Goal: Use online tool/utility: Utilize a website feature to perform a specific function

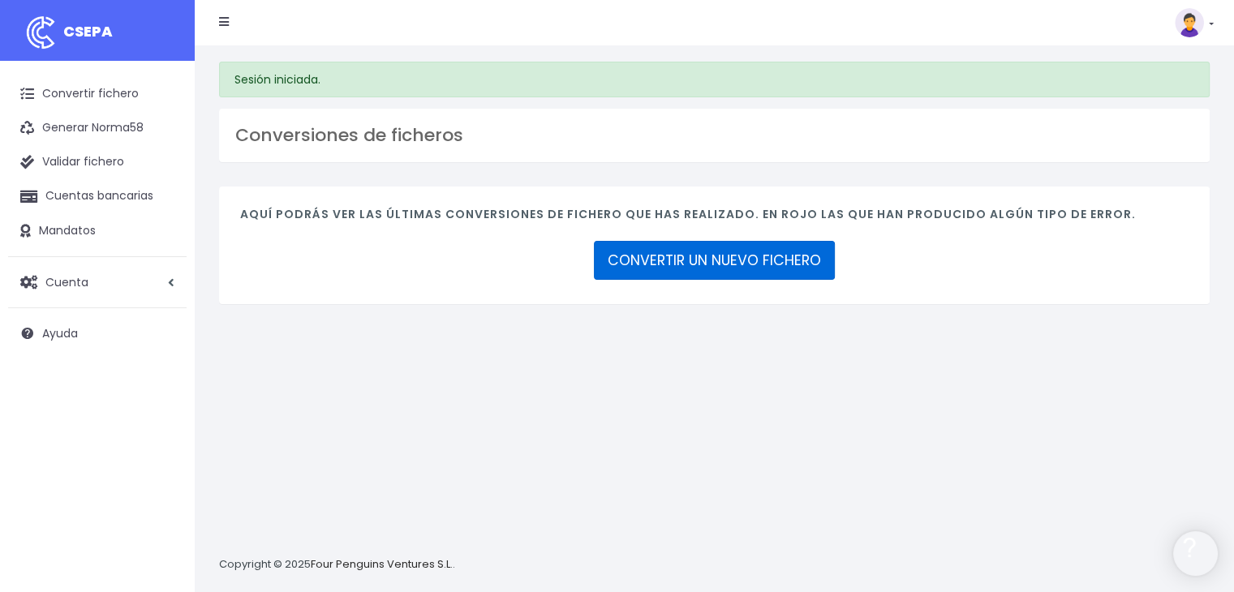
click at [673, 256] on link "CONVERTIR UN NUEVO FICHERO" at bounding box center [714, 260] width 241 height 39
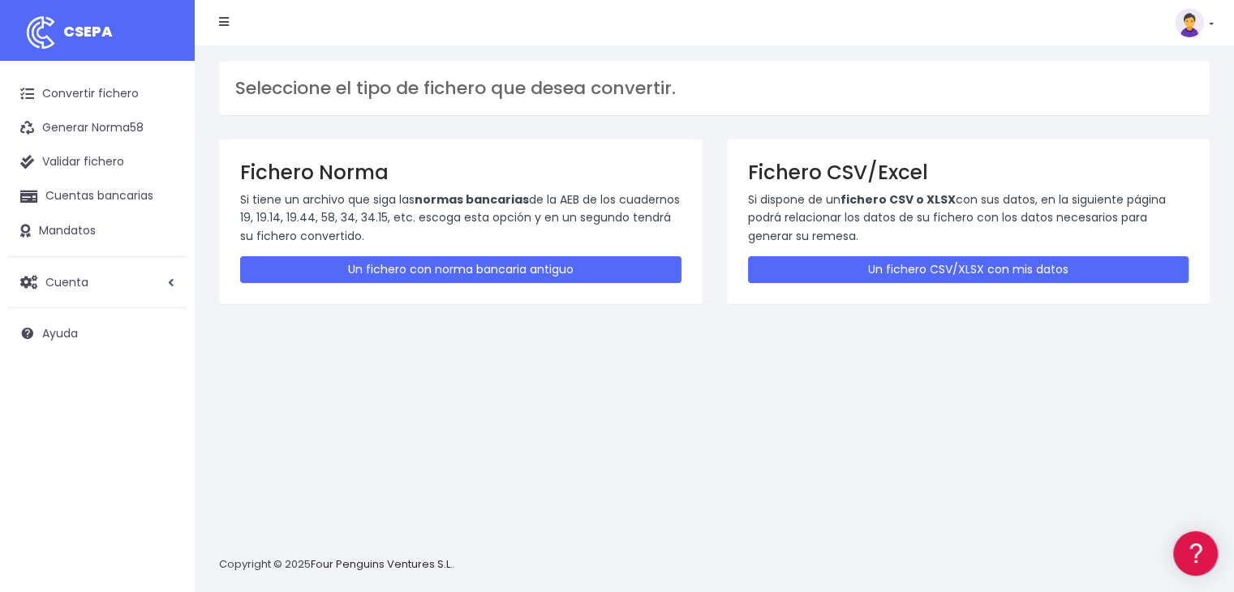
click at [982, 254] on div "Fichero CSV/Excel Si dispone de un fichero CSV o XLSX con sus datos, en la sigu…" at bounding box center [968, 222] width 483 height 165
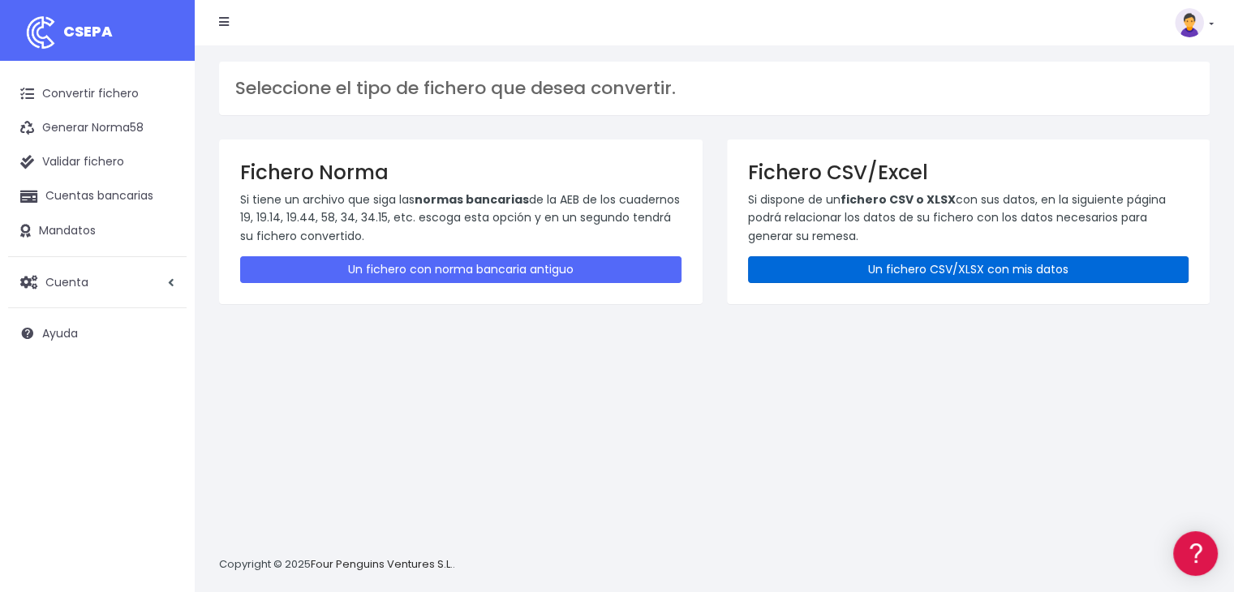
click at [982, 267] on link "Un fichero CSV/XLSX con mis datos" at bounding box center [968, 269] width 441 height 27
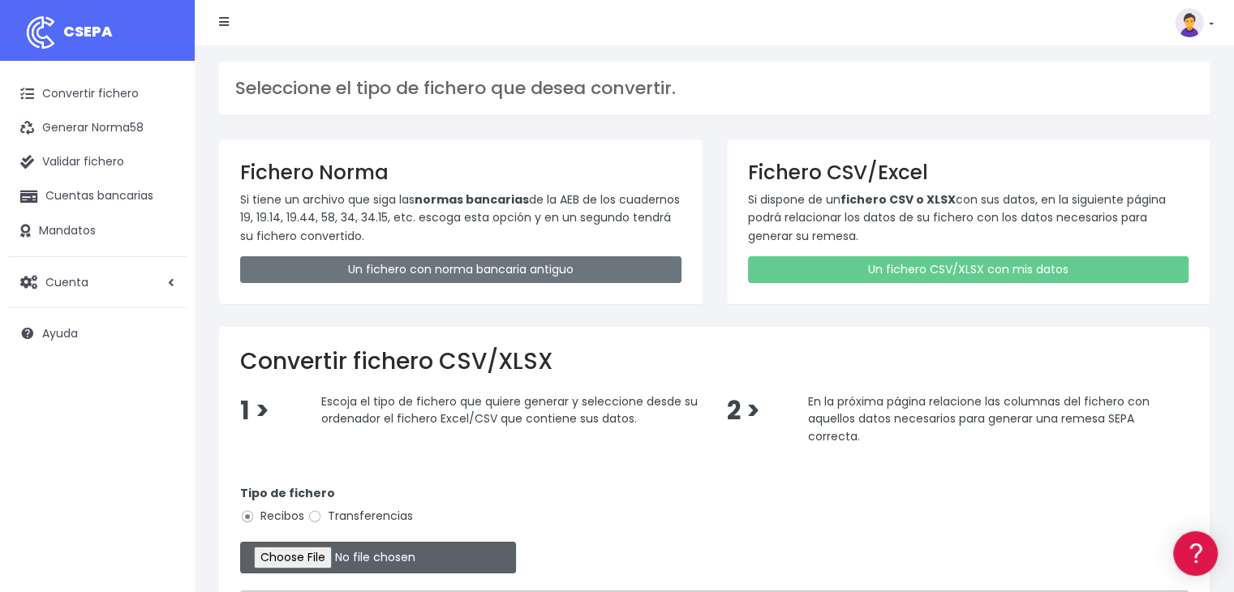
click at [321, 550] on input "file" at bounding box center [378, 558] width 276 height 32
type input "C:\fakepath\Remesa Comungest dia 31-08-25.xlsx"
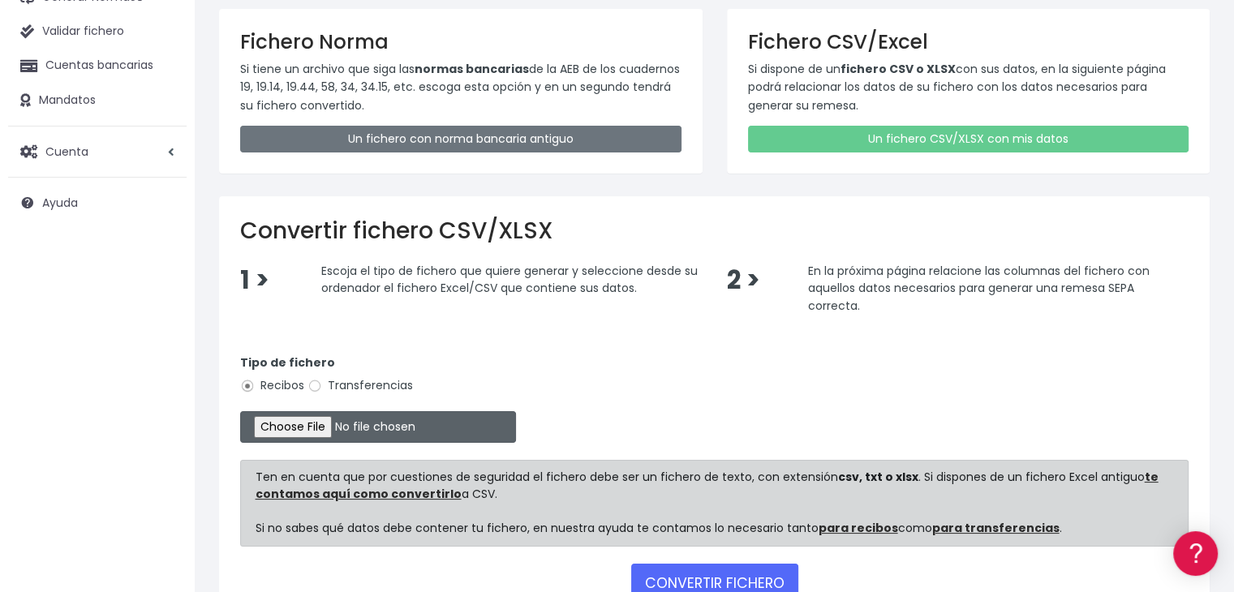
scroll to position [162, 0]
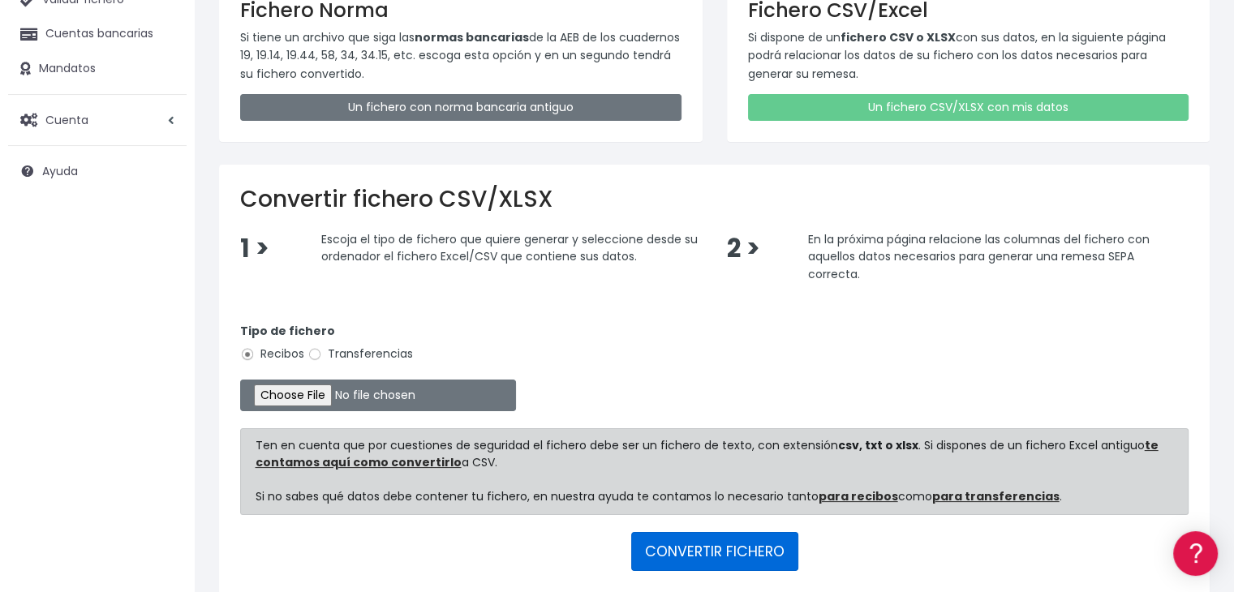
click at [711, 540] on button "CONVERTIR FICHERO" at bounding box center [714, 551] width 167 height 39
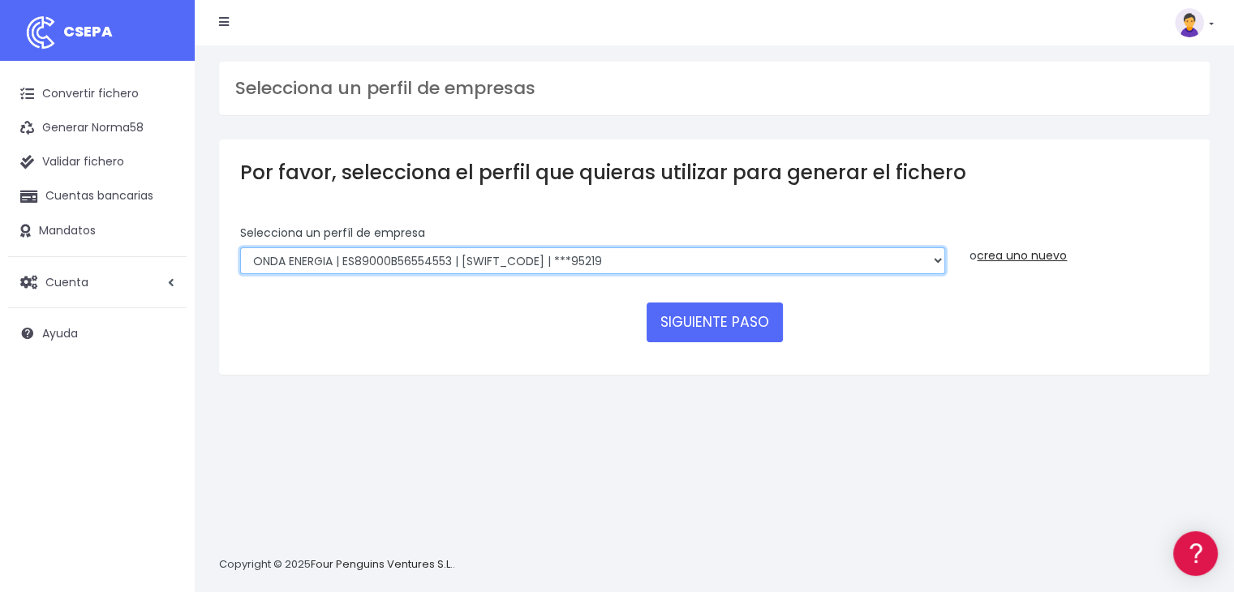
click at [628, 256] on select "ONDA ENERGIA | ES83001B56554553 | CCRIES2AXXX | ***23827 AICAVE | ES18001B19731…" at bounding box center [592, 261] width 705 height 28
select select "2843"
click at [240, 247] on select "ONDA ENERGIA | ES83001B56554553 | CCRIES2AXXX | ***23827 AICAVE | ES18001B19731…" at bounding box center [592, 261] width 705 height 28
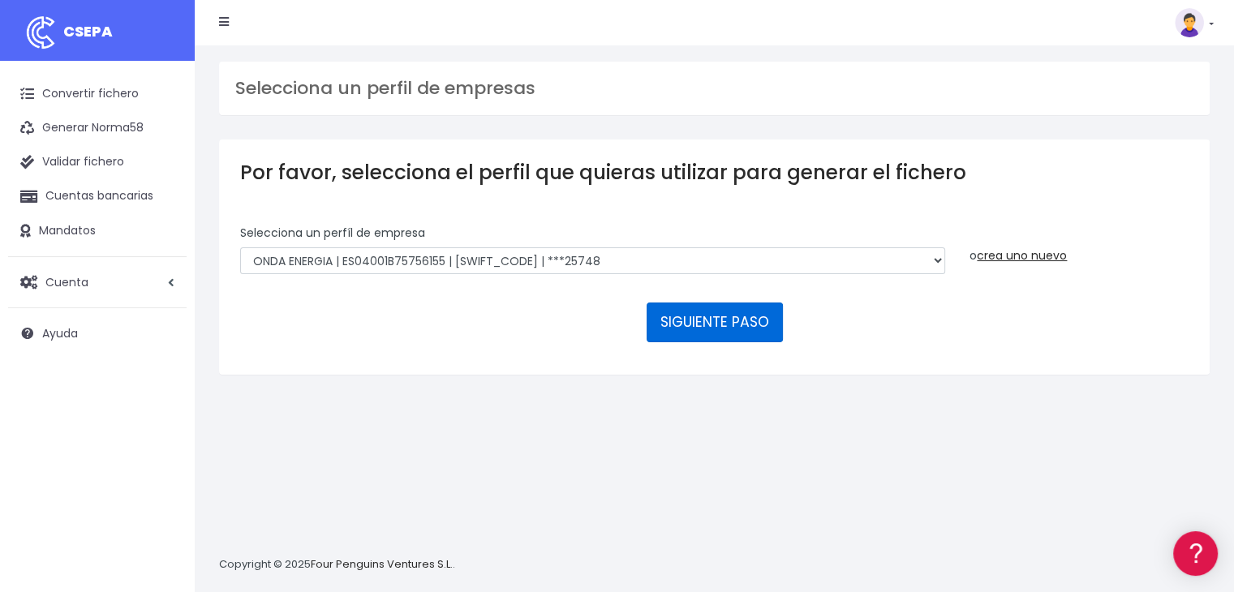
click at [717, 319] on button "SIGUIENTE PASO" at bounding box center [715, 322] width 136 height 39
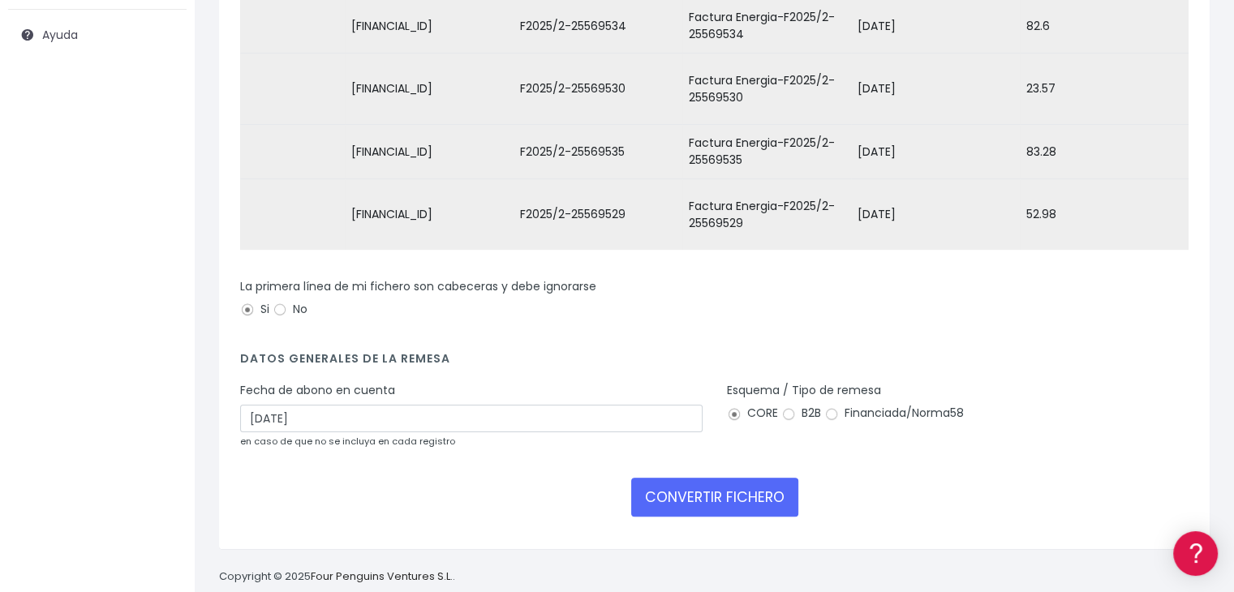
scroll to position [319, 0]
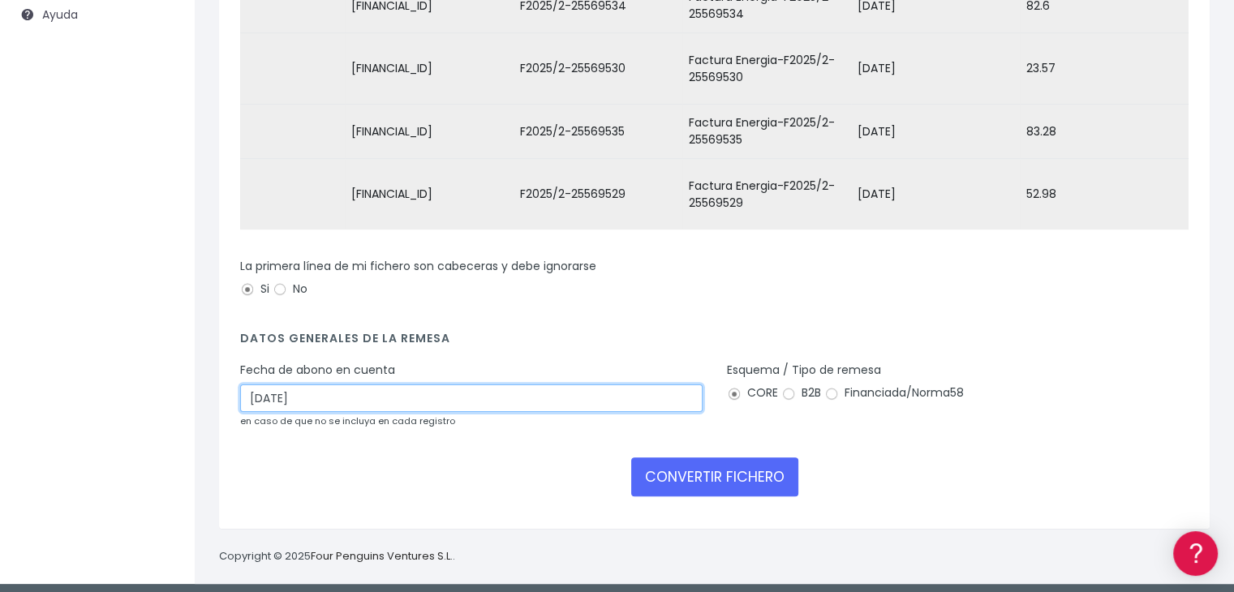
click at [591, 389] on input "02/09/2025" at bounding box center [471, 399] width 462 height 28
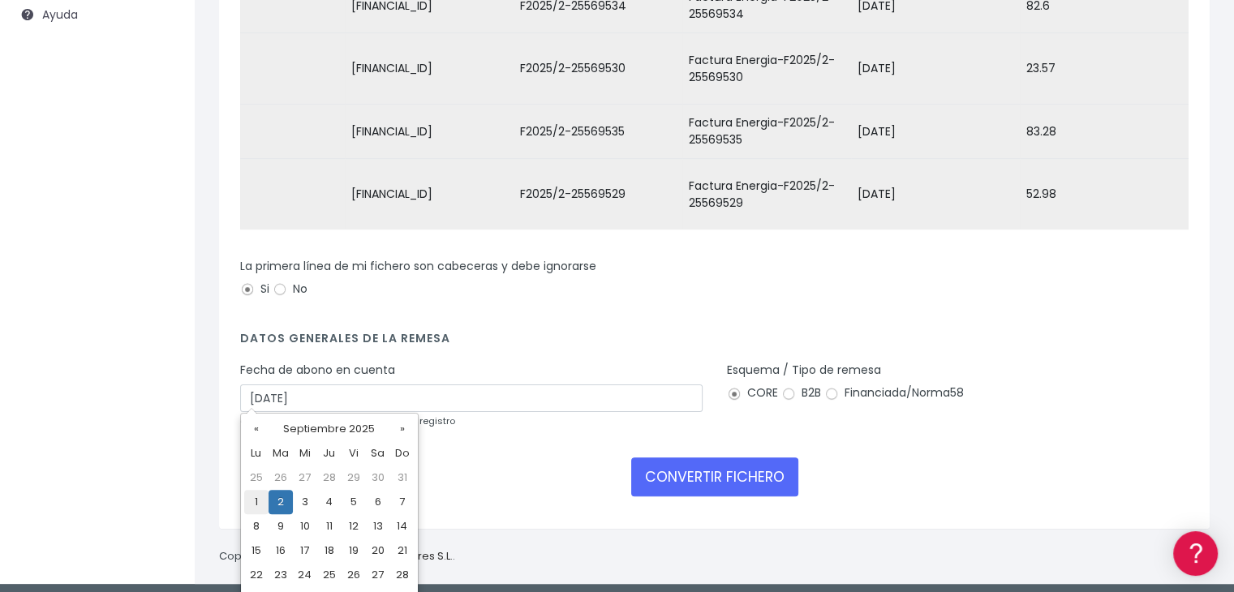
click at [255, 504] on td "1" at bounding box center [256, 502] width 24 height 24
type input "[DATE]"
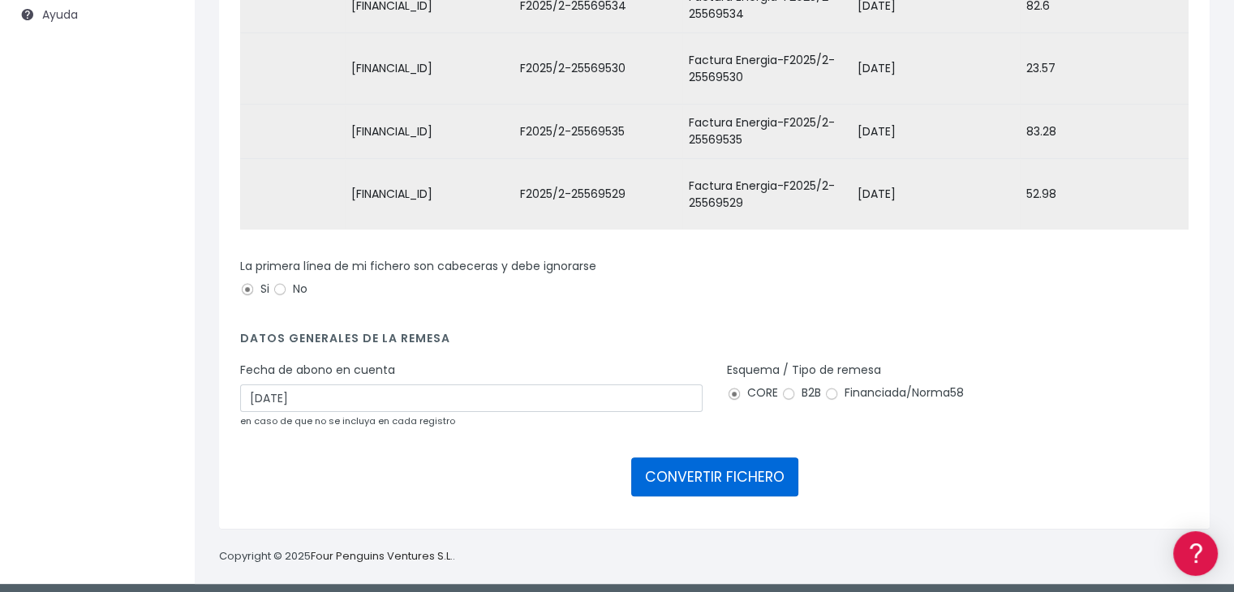
click at [716, 470] on button "CONVERTIR FICHERO" at bounding box center [714, 477] width 167 height 39
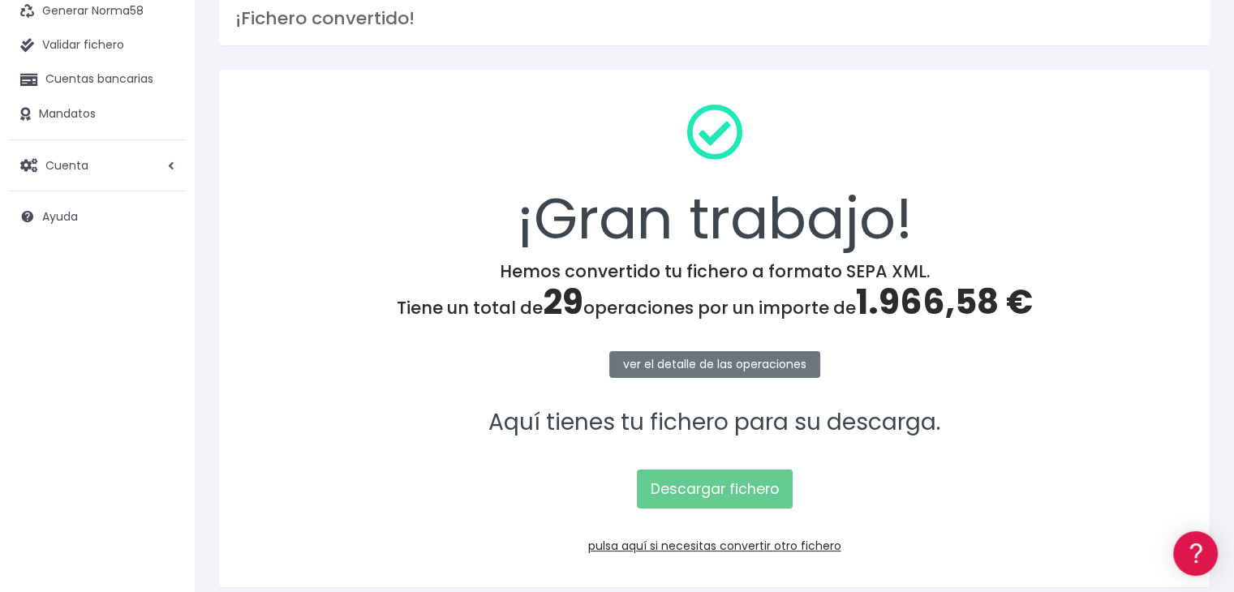
scroll to position [81, 0]
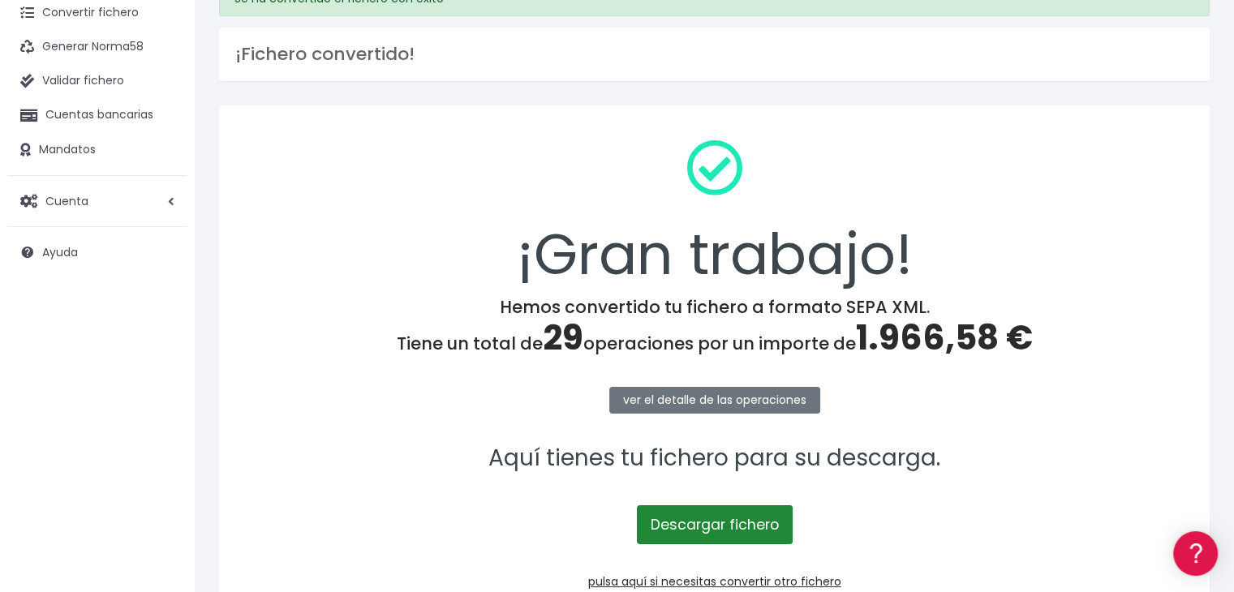
click at [720, 524] on link "Descargar fichero" at bounding box center [715, 524] width 156 height 39
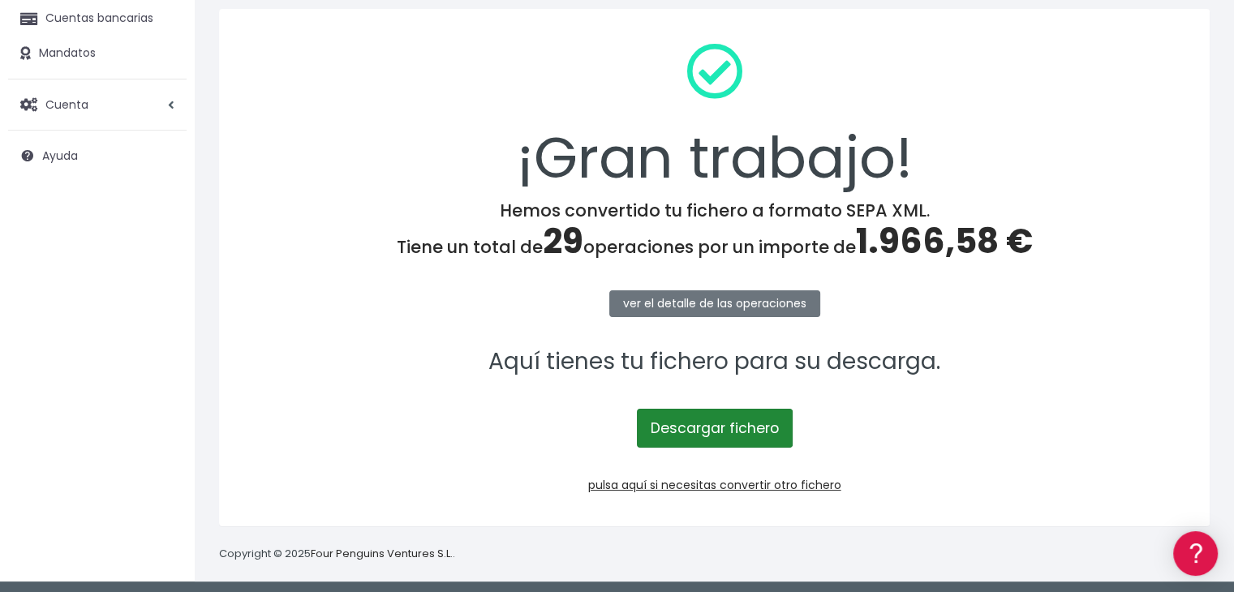
scroll to position [182, 0]
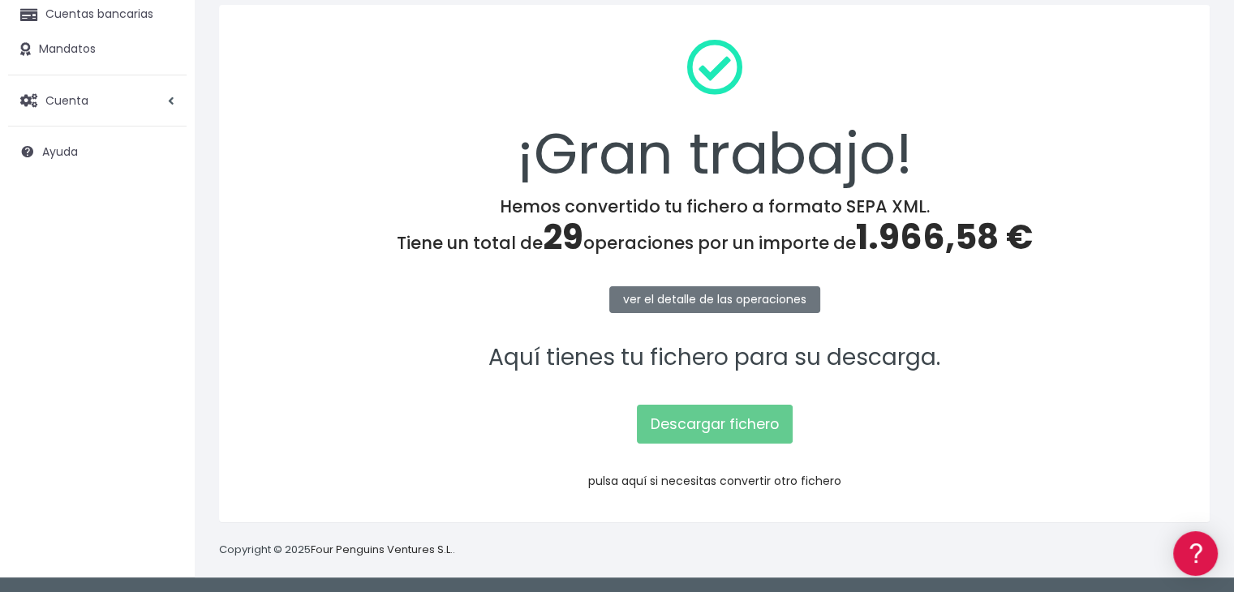
click at [694, 479] on link "pulsa aquí si necesitas convertir otro fichero" at bounding box center [714, 481] width 253 height 16
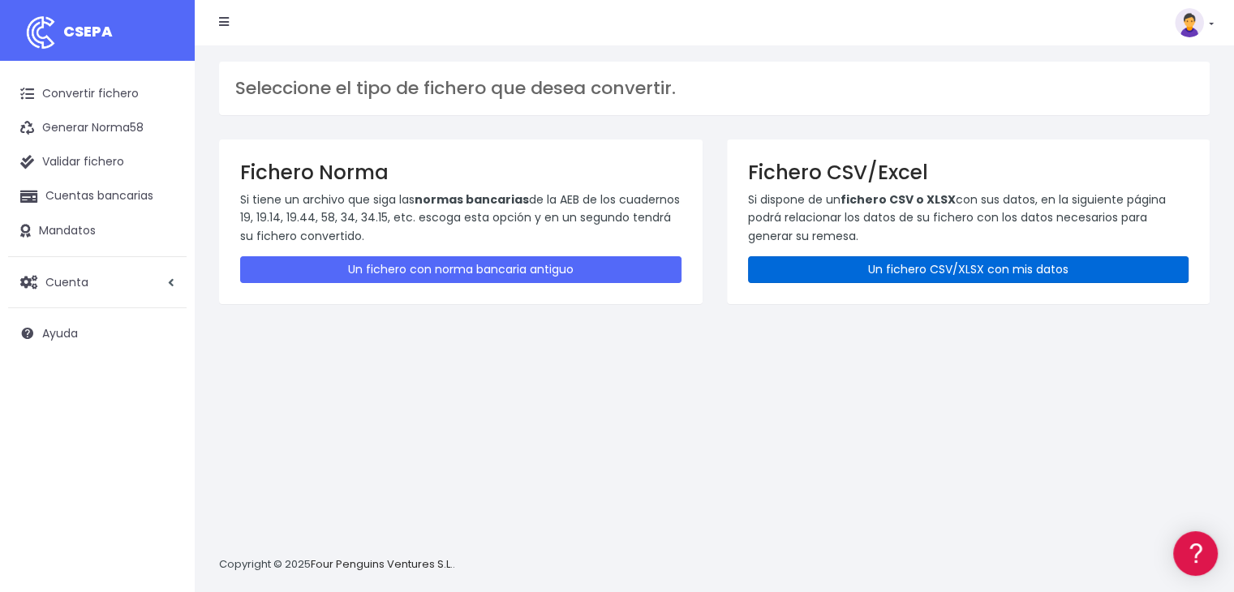
click at [972, 264] on link "Un fichero CSV/XLSX con mis datos" at bounding box center [968, 269] width 441 height 27
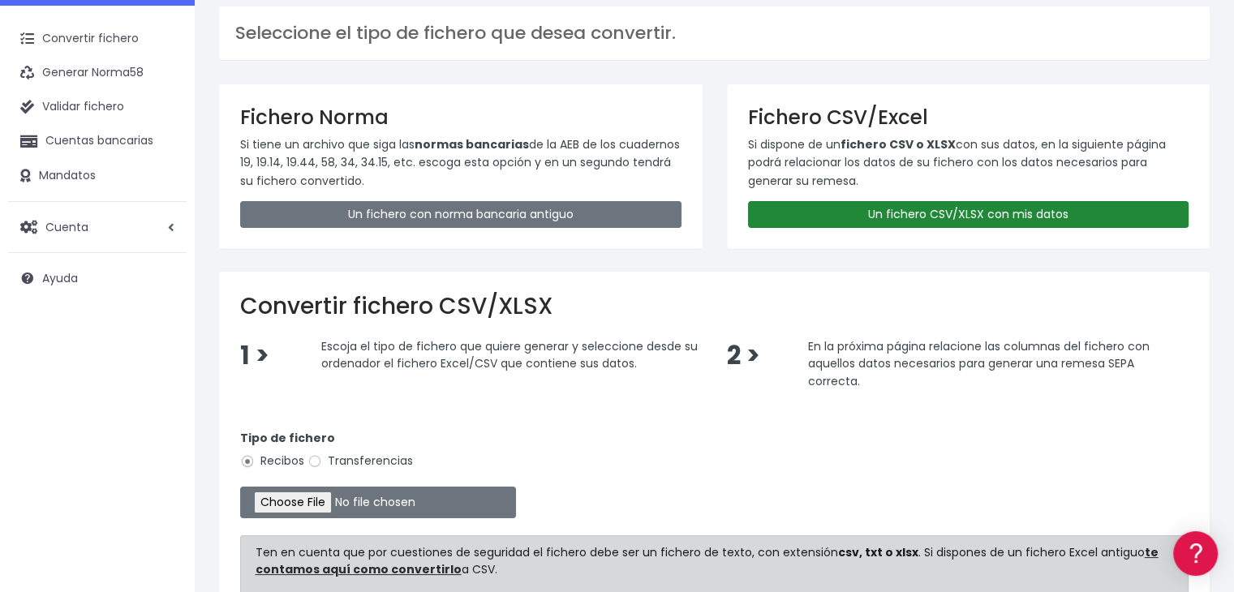
scroll to position [162, 0]
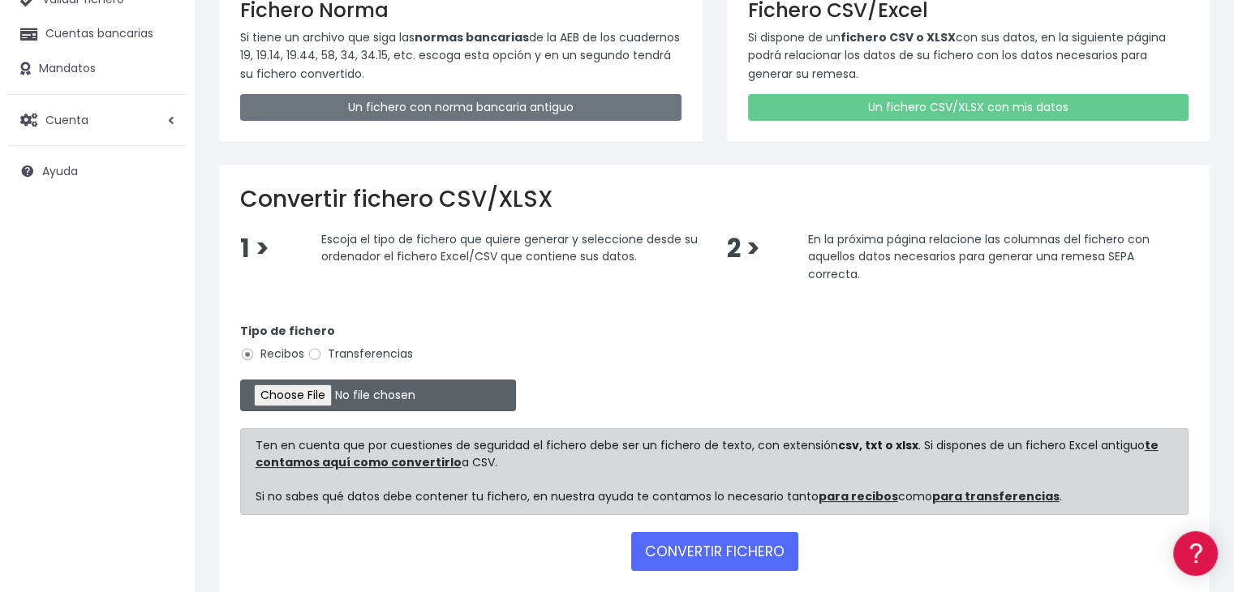
click at [321, 393] on input "file" at bounding box center [378, 396] width 276 height 32
type input "C:\fakepath\Remesa Gestion dia 31-08-25.xlsx"
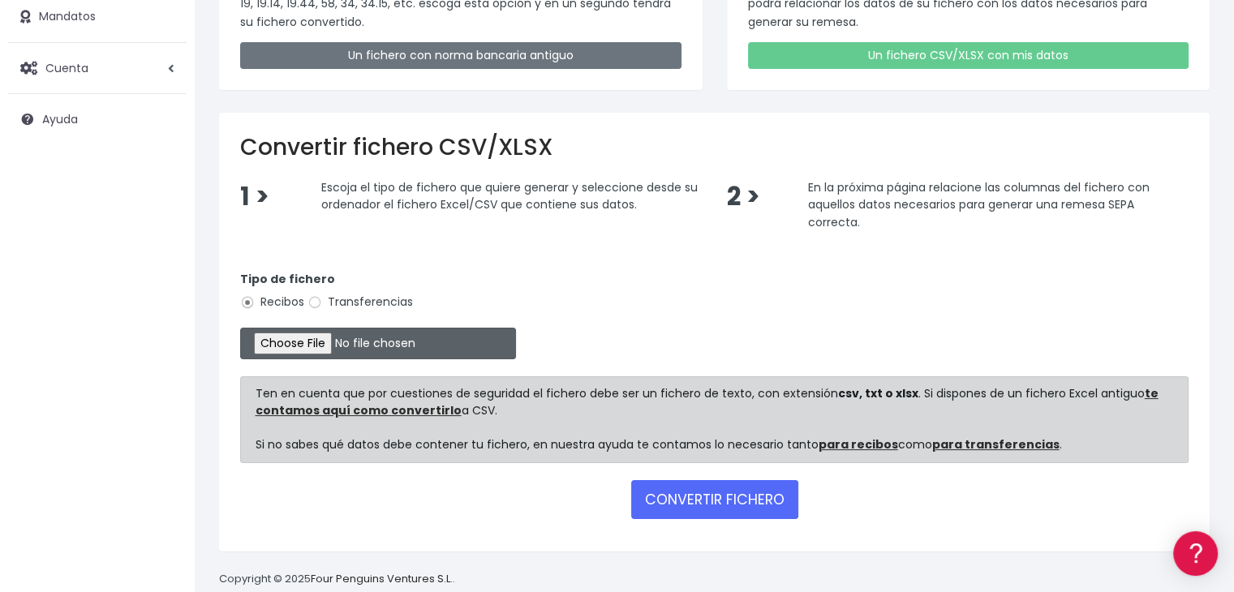
scroll to position [242, 0]
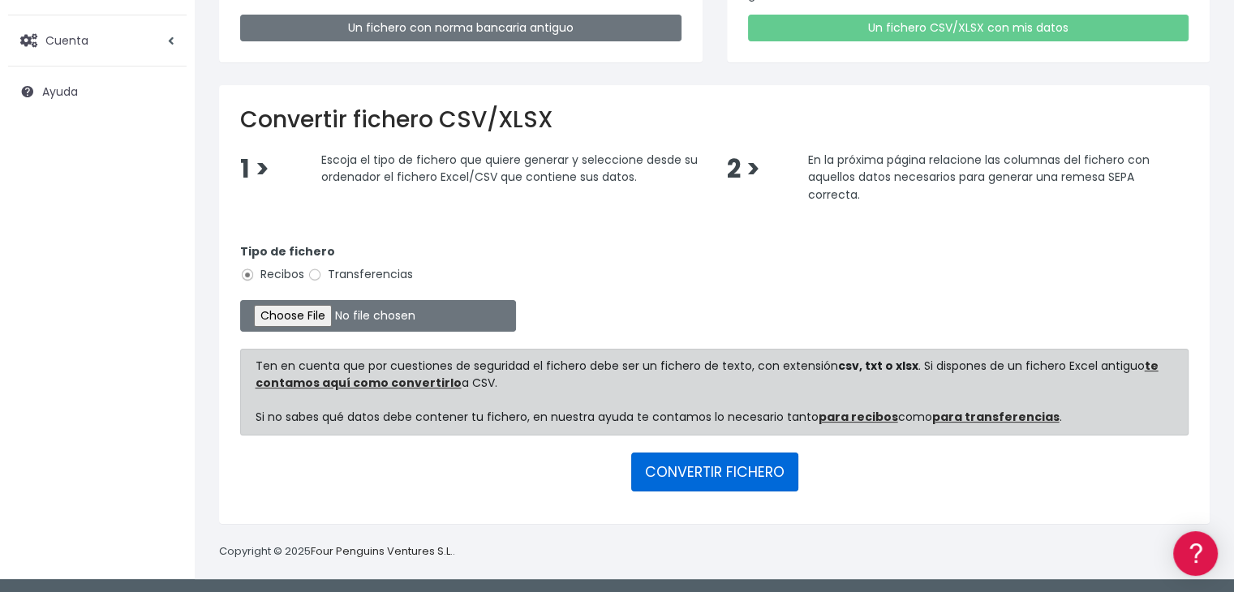
click at [712, 468] on button "CONVERTIR FICHERO" at bounding box center [714, 472] width 167 height 39
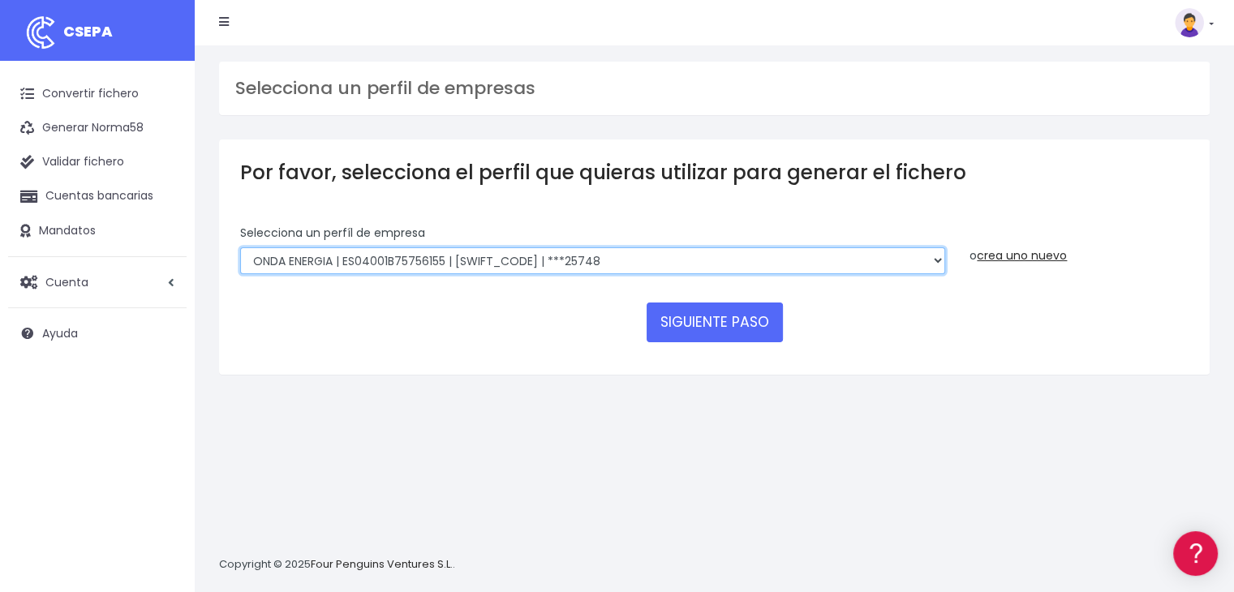
click at [759, 262] on select "ONDA ENERGIA | ES83001B56554553 | [SWIFT_CODE] | ***23827 AICAVE | ES18001B1973…" at bounding box center [592, 261] width 705 height 28
select select "2848"
click at [240, 247] on select "ONDA ENERGIA | ES83001B56554553 | [SWIFT_CODE] | ***23827 AICAVE | ES18001B1973…" at bounding box center [592, 261] width 705 height 28
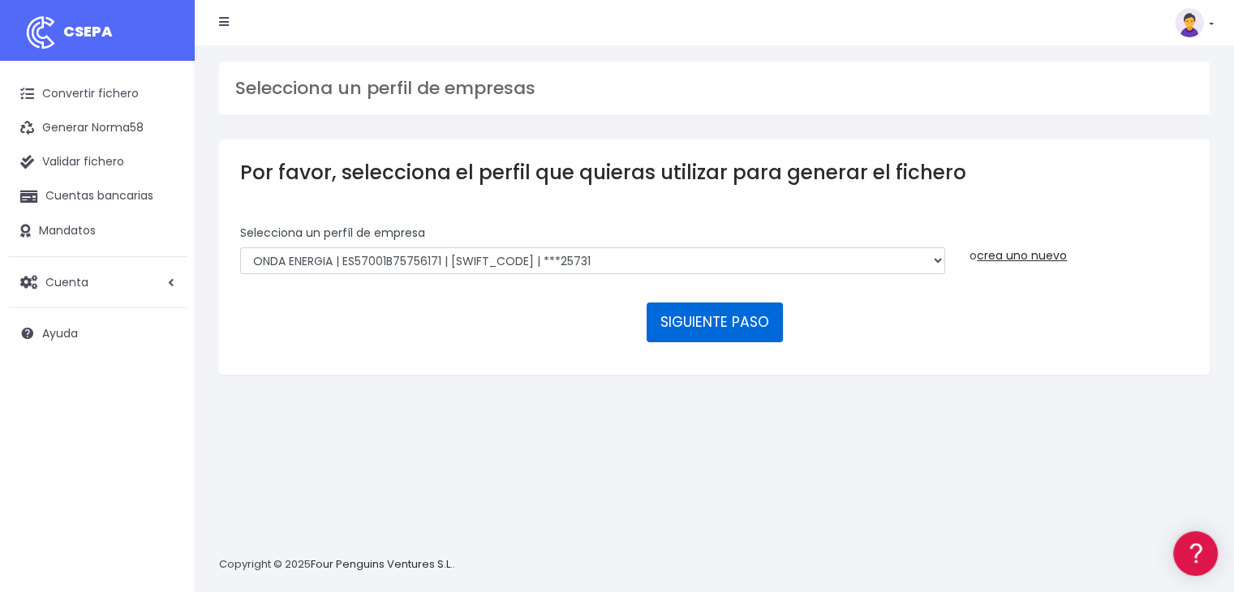
click at [701, 322] on button "SIGUIENTE PASO" at bounding box center [715, 322] width 136 height 39
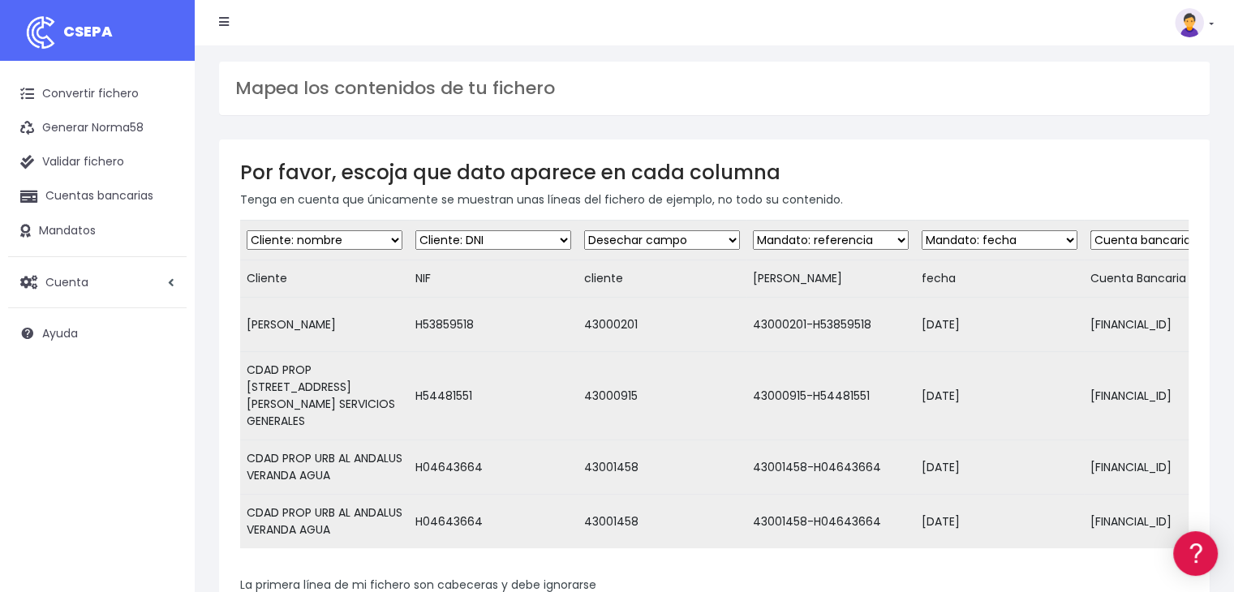
scroll to position [319, 0]
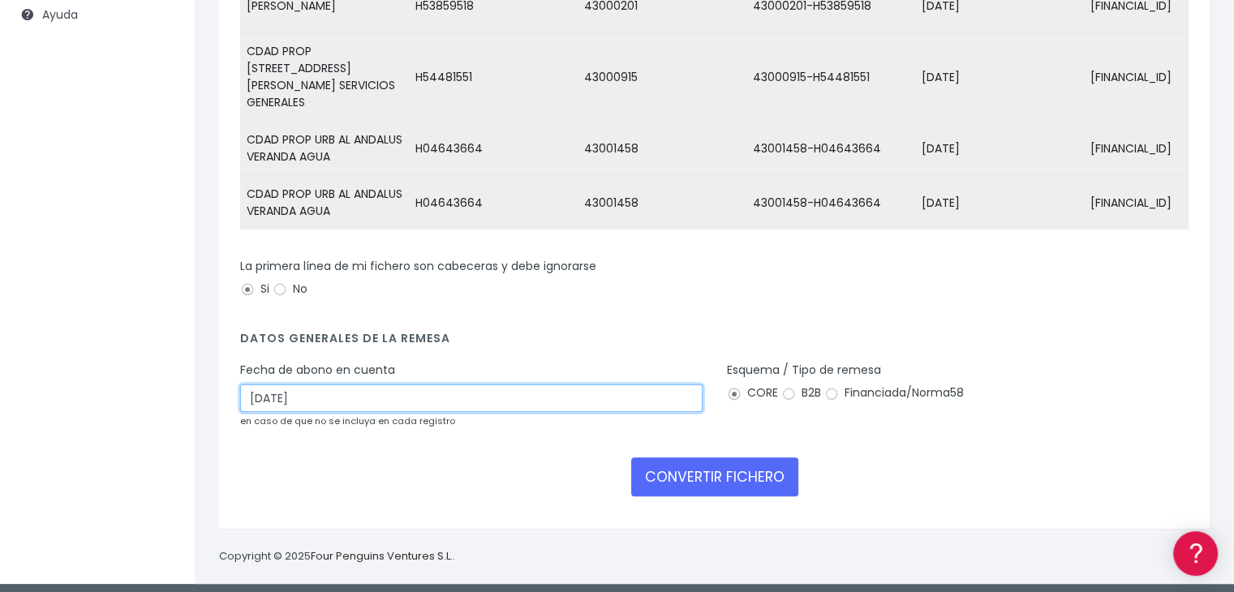
click at [629, 393] on input "02/09/2025" at bounding box center [471, 399] width 462 height 28
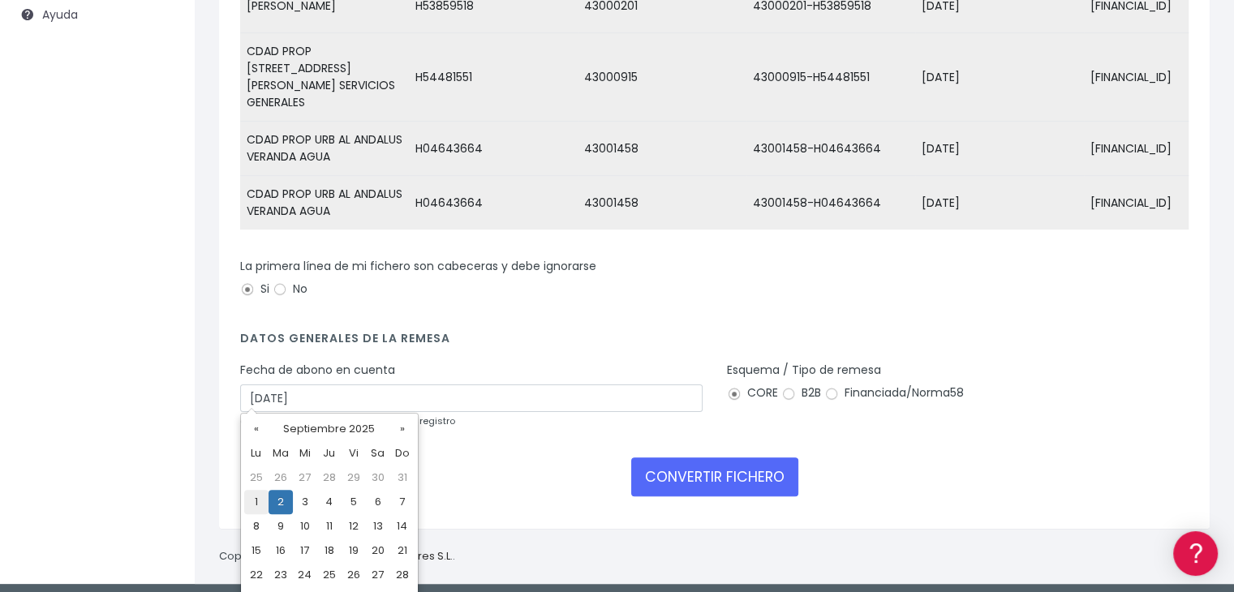
click at [258, 496] on td "1" at bounding box center [256, 502] width 24 height 24
type input "01/09/2025"
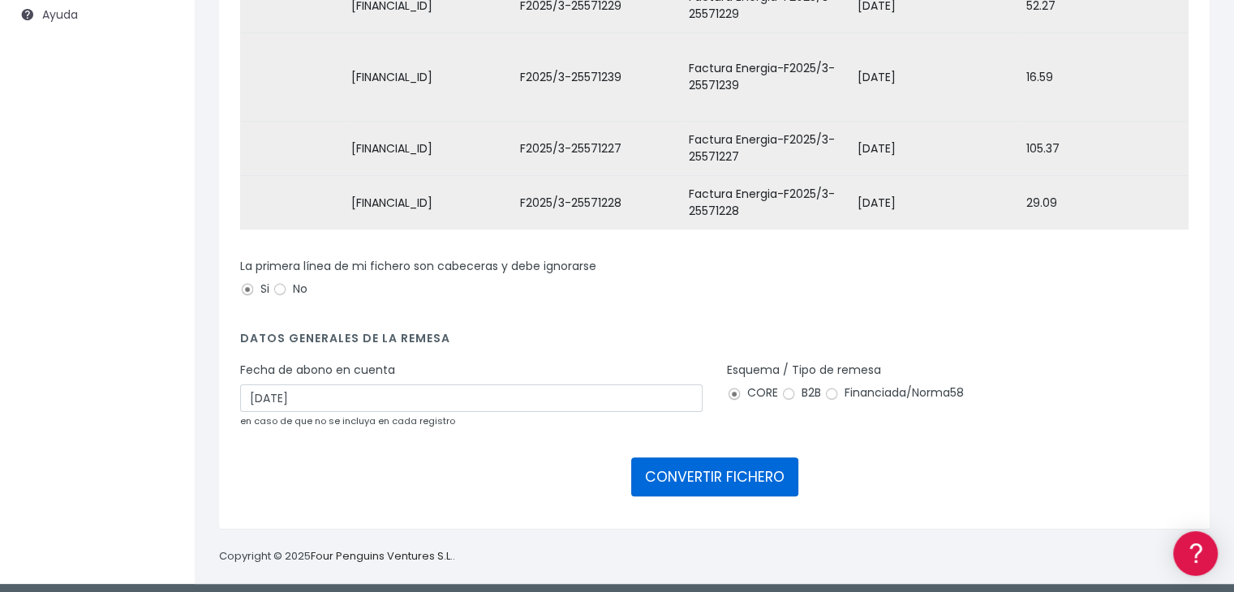
click at [698, 468] on button "CONVERTIR FICHERO" at bounding box center [714, 477] width 167 height 39
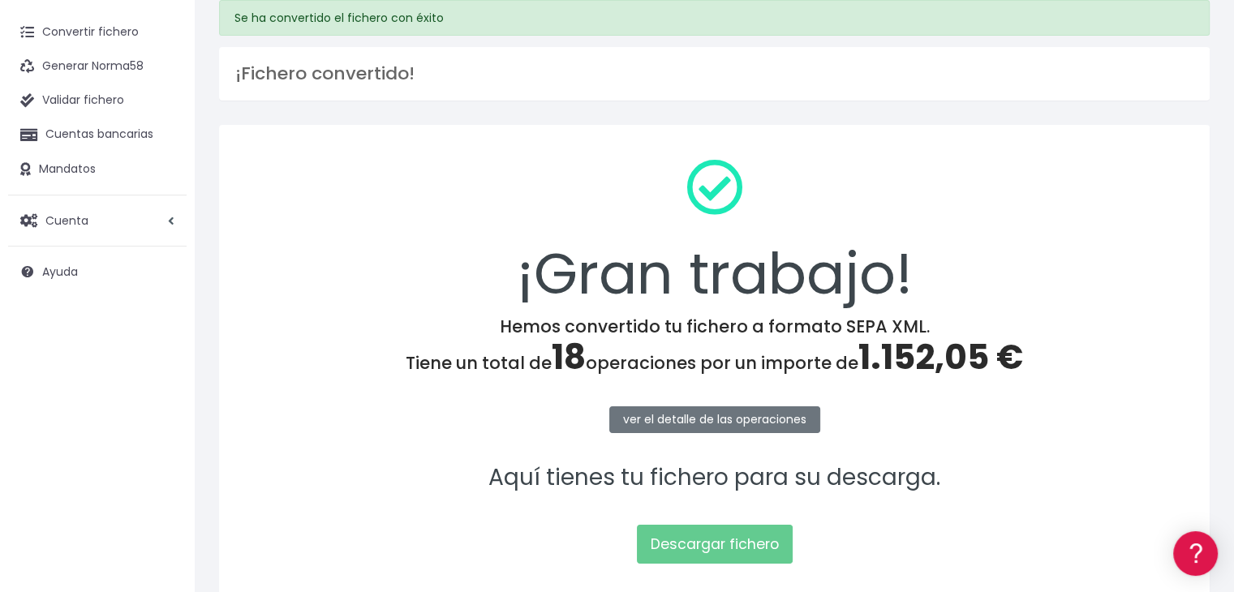
scroll to position [162, 0]
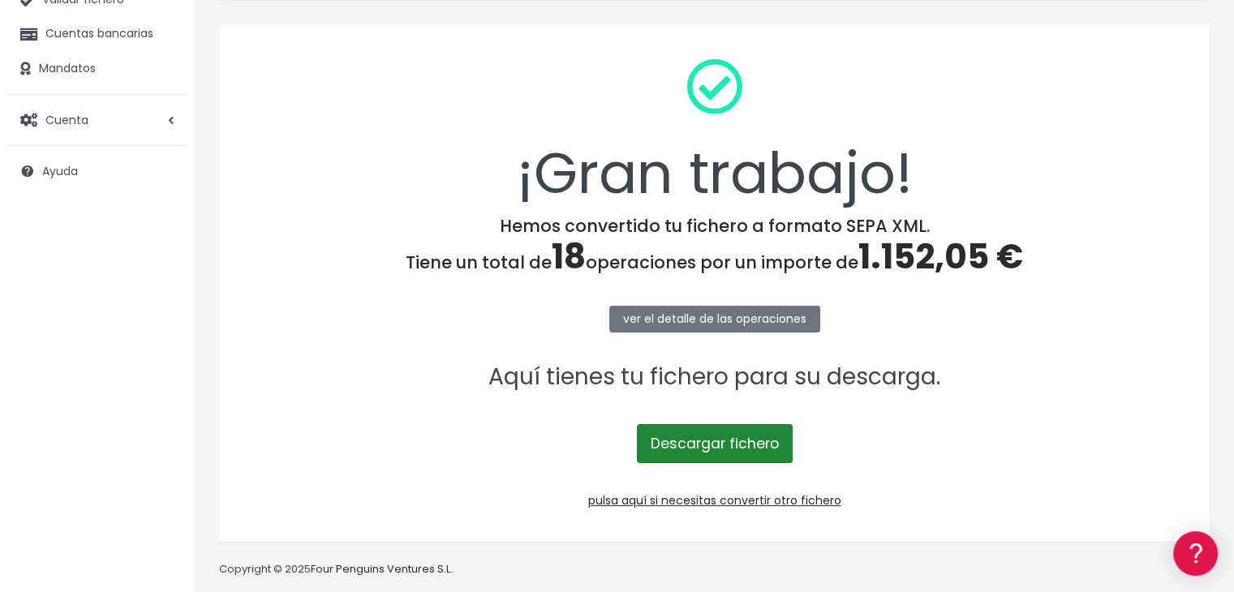
click at [694, 441] on link "Descargar fichero" at bounding box center [715, 443] width 156 height 39
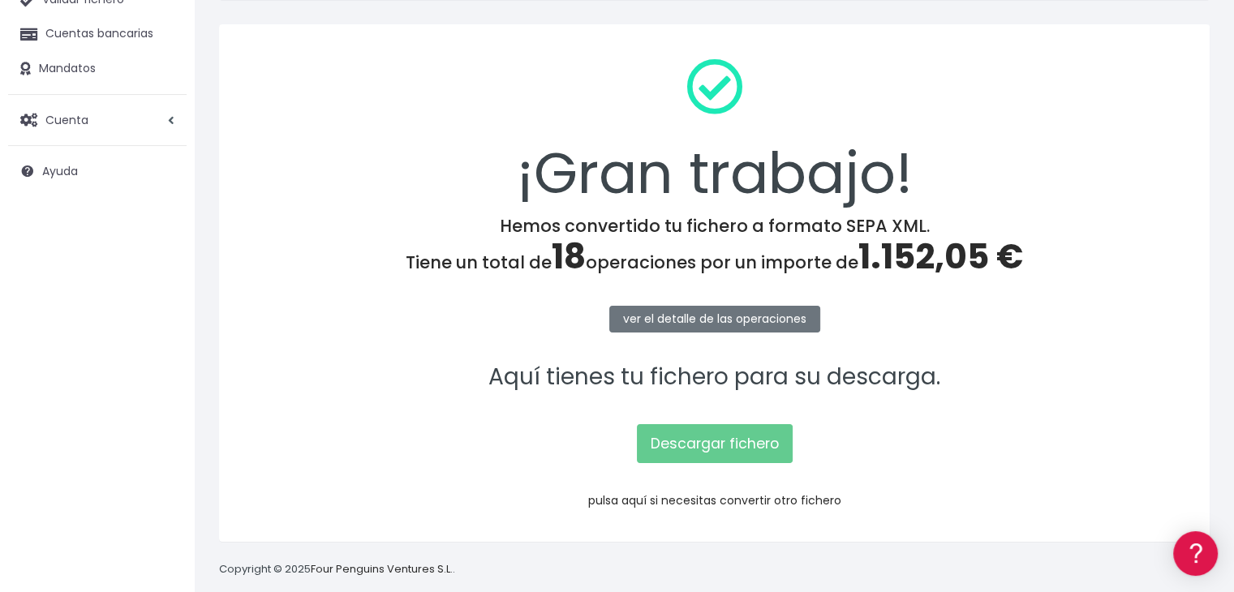
click at [690, 498] on link "pulsa aquí si necesitas convertir otro fichero" at bounding box center [714, 500] width 253 height 16
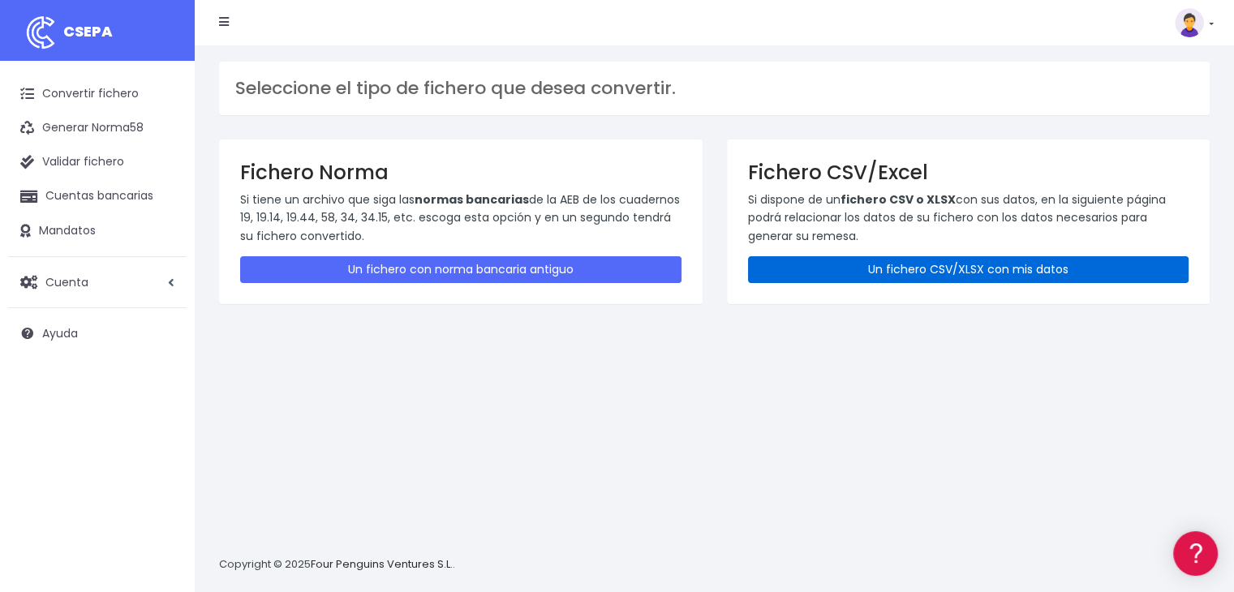
drag, startPoint x: 966, startPoint y: 268, endPoint x: 952, endPoint y: 277, distance: 16.9
click at [966, 268] on link "Un fichero CSV/XLSX con mis datos" at bounding box center [968, 269] width 441 height 27
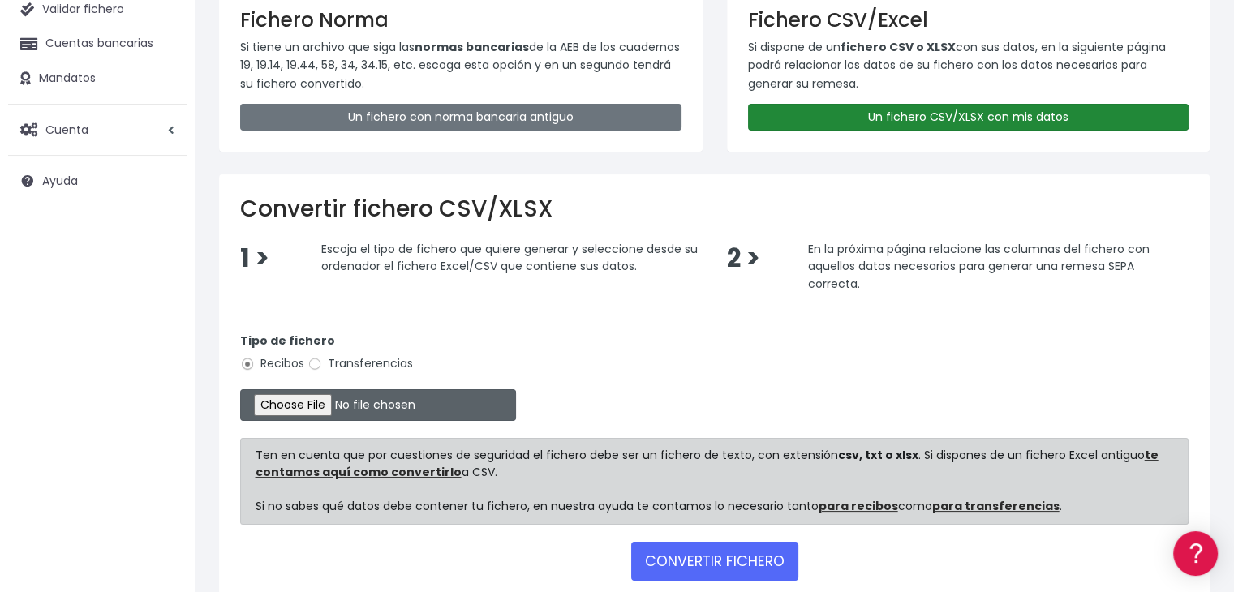
scroll to position [162, 0]
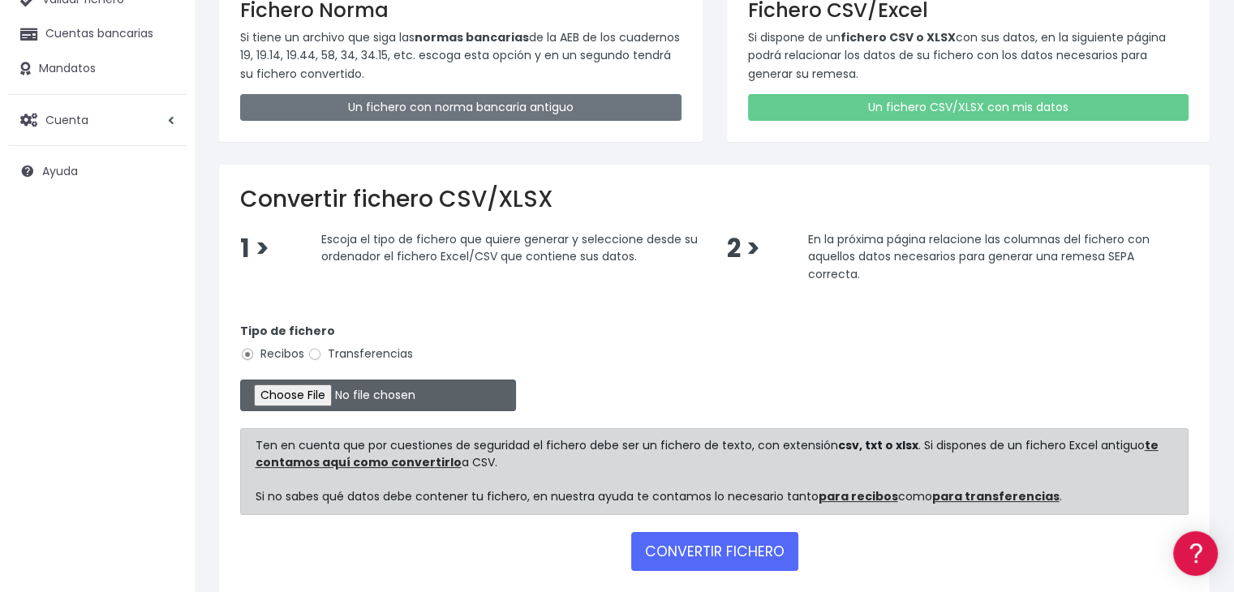
click at [307, 396] on input "file" at bounding box center [378, 396] width 276 height 32
type input "C:\fakepath\Remesa Jocarfe [DATE].xlsx"
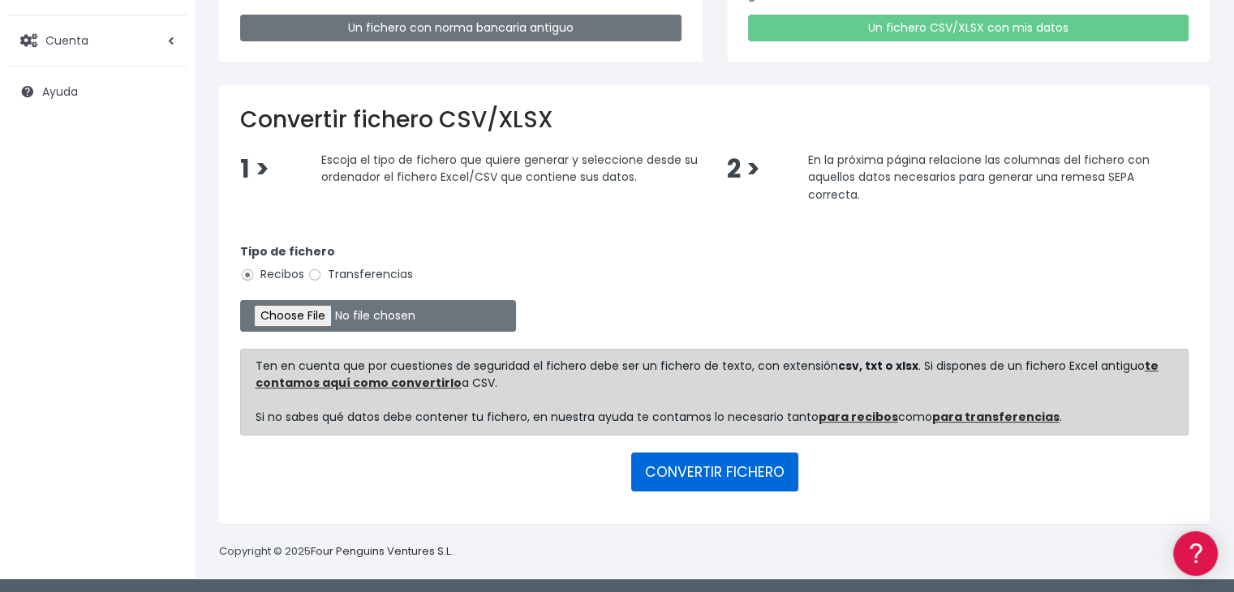
click at [737, 464] on button "CONVERTIR FICHERO" at bounding box center [714, 472] width 167 height 39
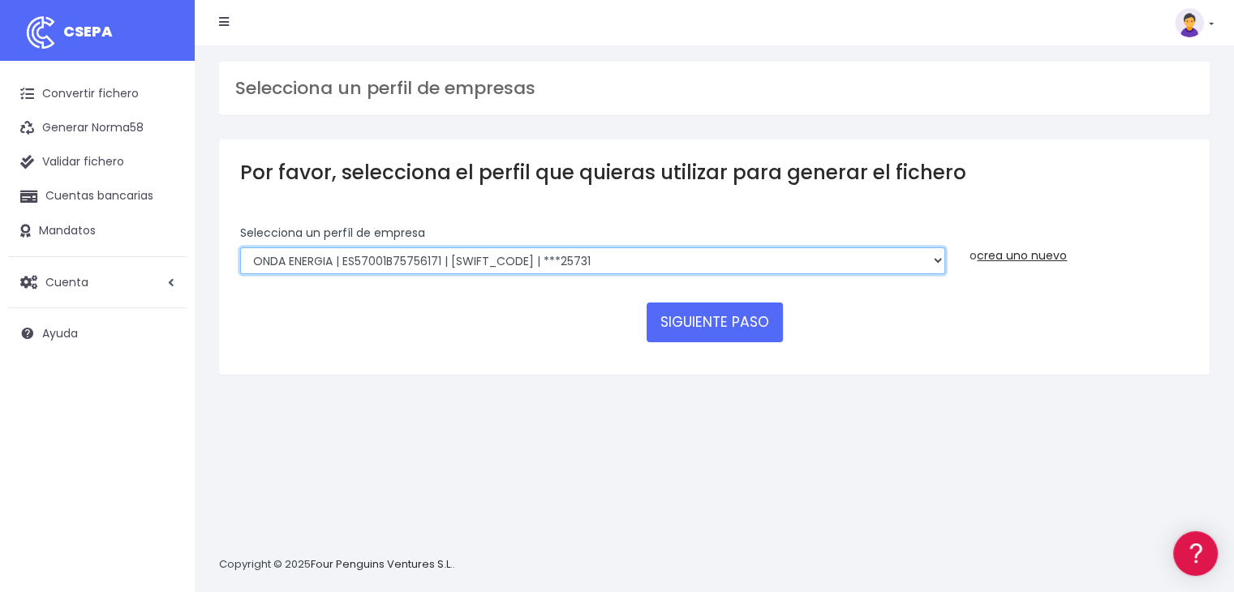
click at [771, 258] on select "ONDA ENERGIA | ES83001B56554553 | [SWIFT_CODE] | ***23827 AICAVE | ES18001B1973…" at bounding box center [592, 261] width 705 height 28
click at [685, 263] on select "ONDA ENERGIA | ES83001B56554553 | CCRIES2AXXX | ***23827 AICAVE | ES18001B19731…" at bounding box center [592, 261] width 705 height 28
select select "2662"
click at [240, 247] on select "ONDA ENERGIA | ES83001B56554553 | CCRIES2AXXX | ***23827 AICAVE | ES18001B19731…" at bounding box center [592, 261] width 705 height 28
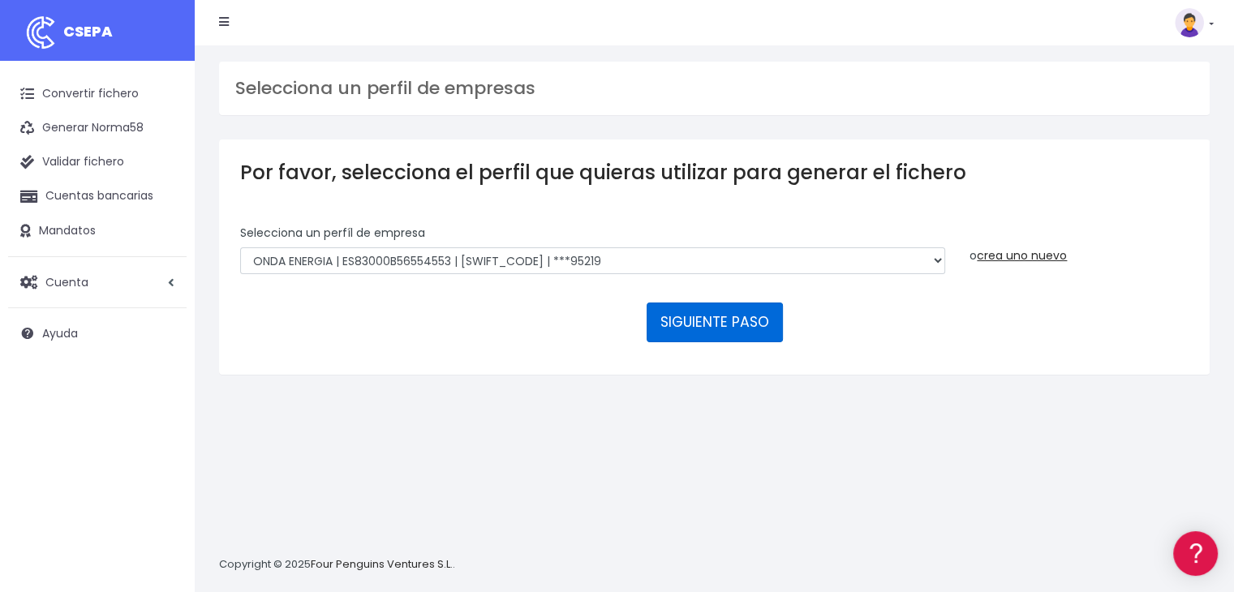
click at [724, 324] on button "SIGUIENTE PASO" at bounding box center [715, 322] width 136 height 39
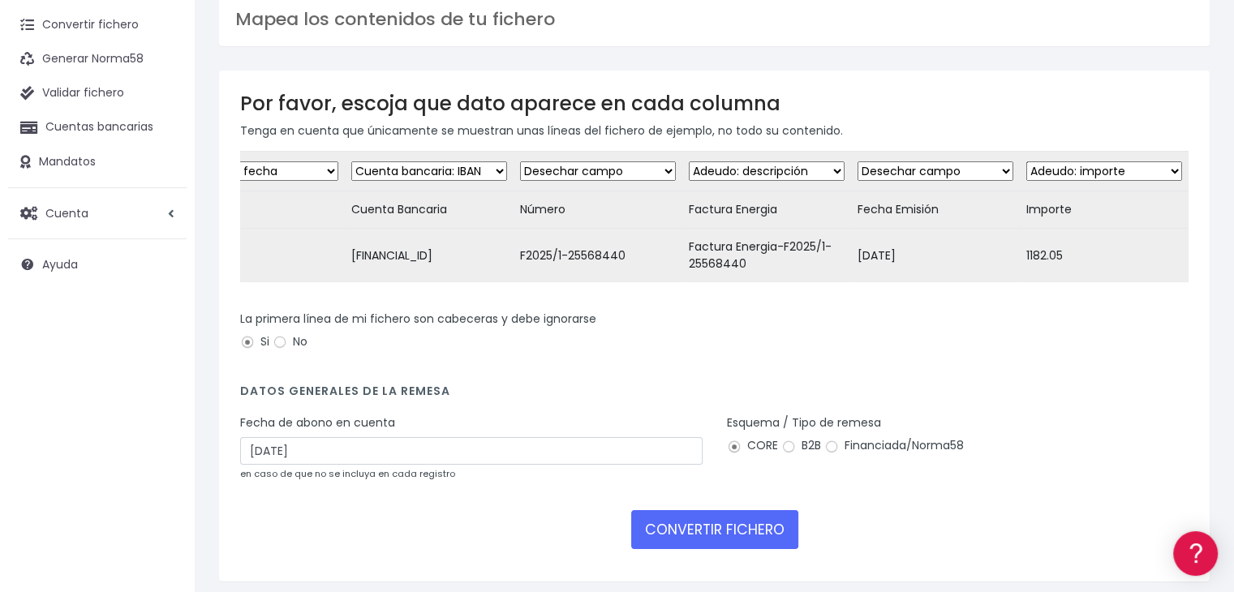
scroll to position [140, 0]
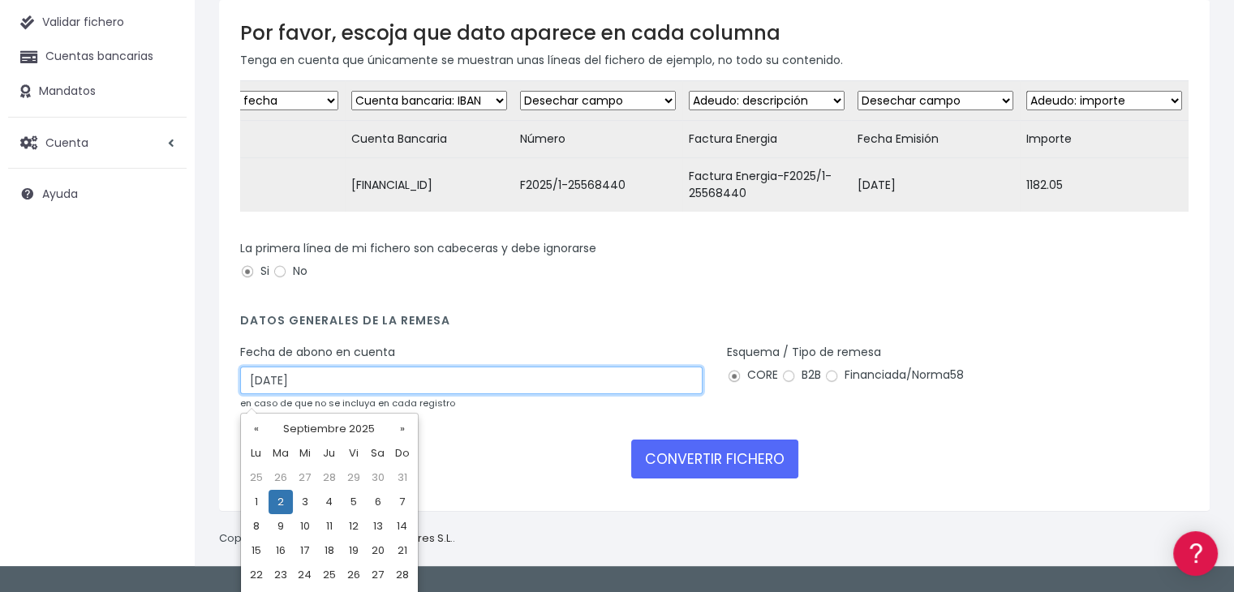
click at [591, 391] on input "02/09/2025" at bounding box center [471, 381] width 462 height 28
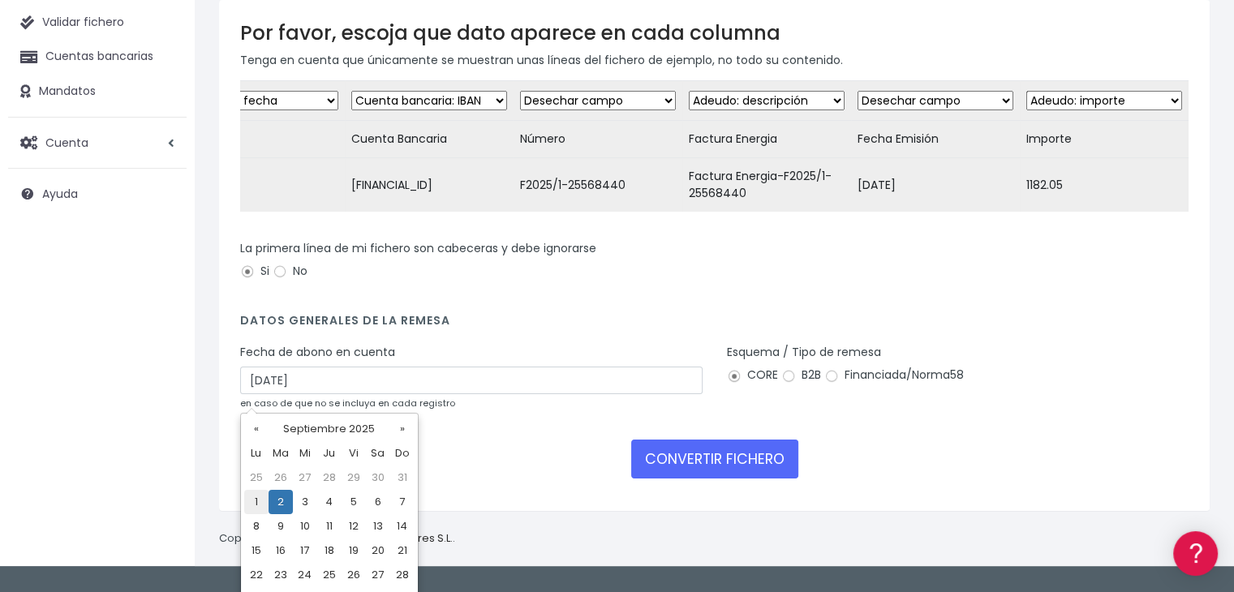
click at [256, 503] on td "1" at bounding box center [256, 502] width 24 height 24
type input "01/09/2025"
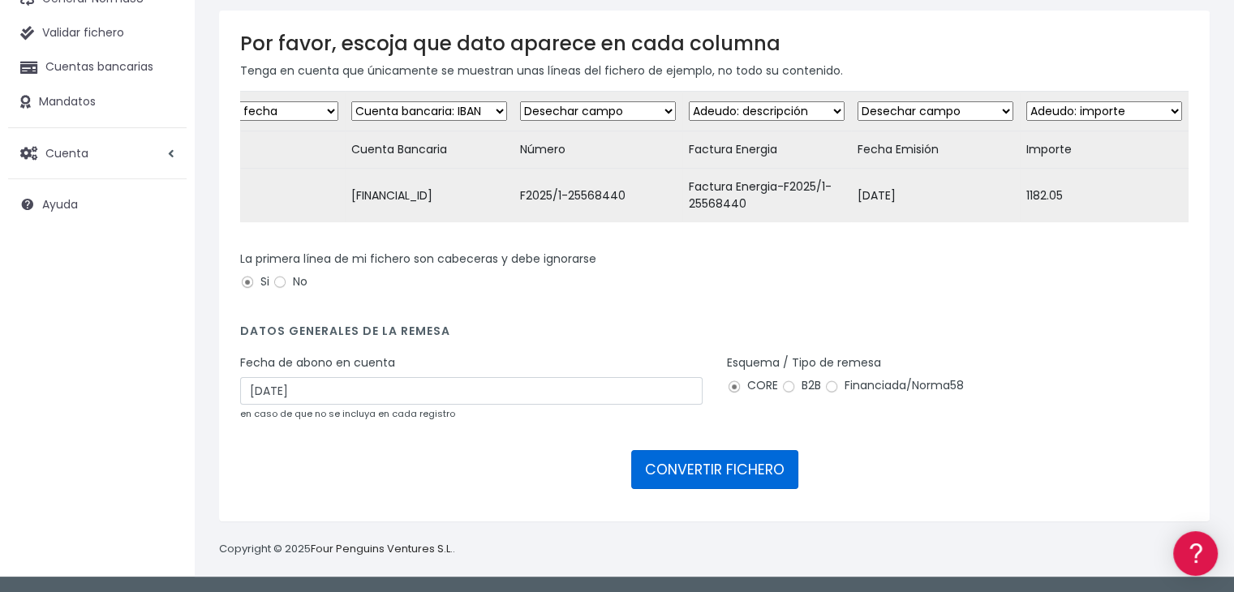
click at [745, 461] on button "CONVERTIR FICHERO" at bounding box center [714, 469] width 167 height 39
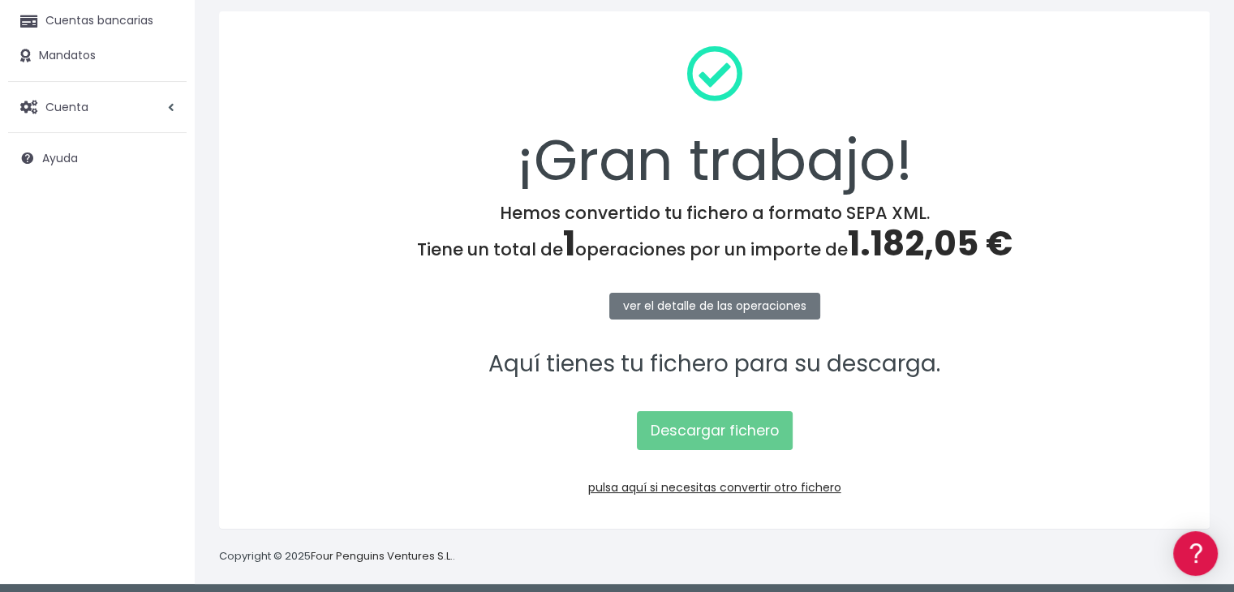
scroll to position [182, 0]
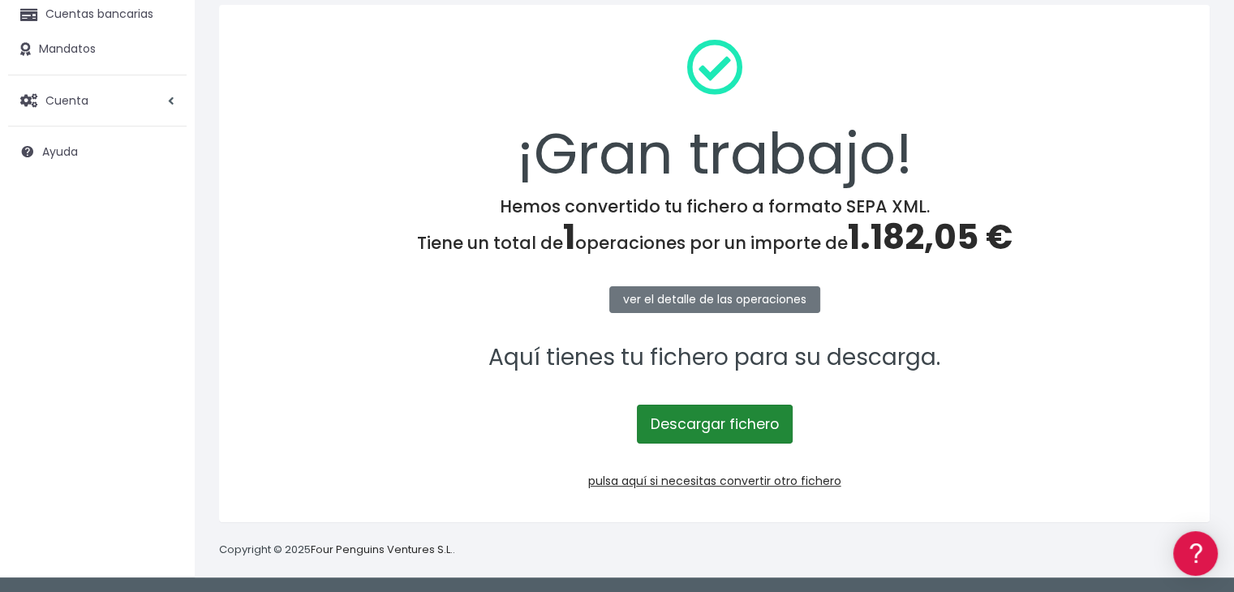
click at [722, 421] on link "Descargar fichero" at bounding box center [715, 424] width 156 height 39
